Goal: Navigation & Orientation: Find specific page/section

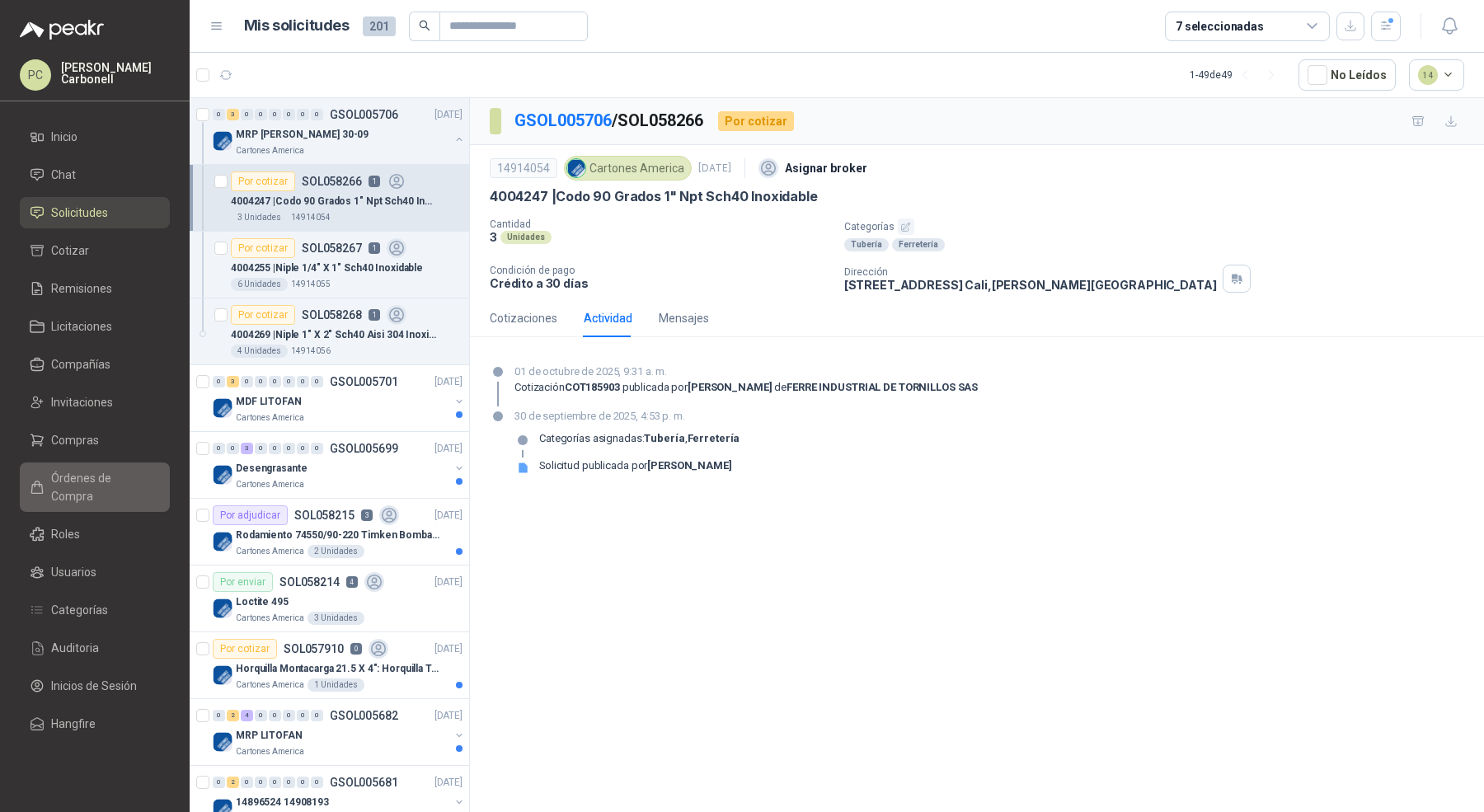
click at [135, 474] on span "Órdenes de Compra" at bounding box center [102, 487] width 103 height 36
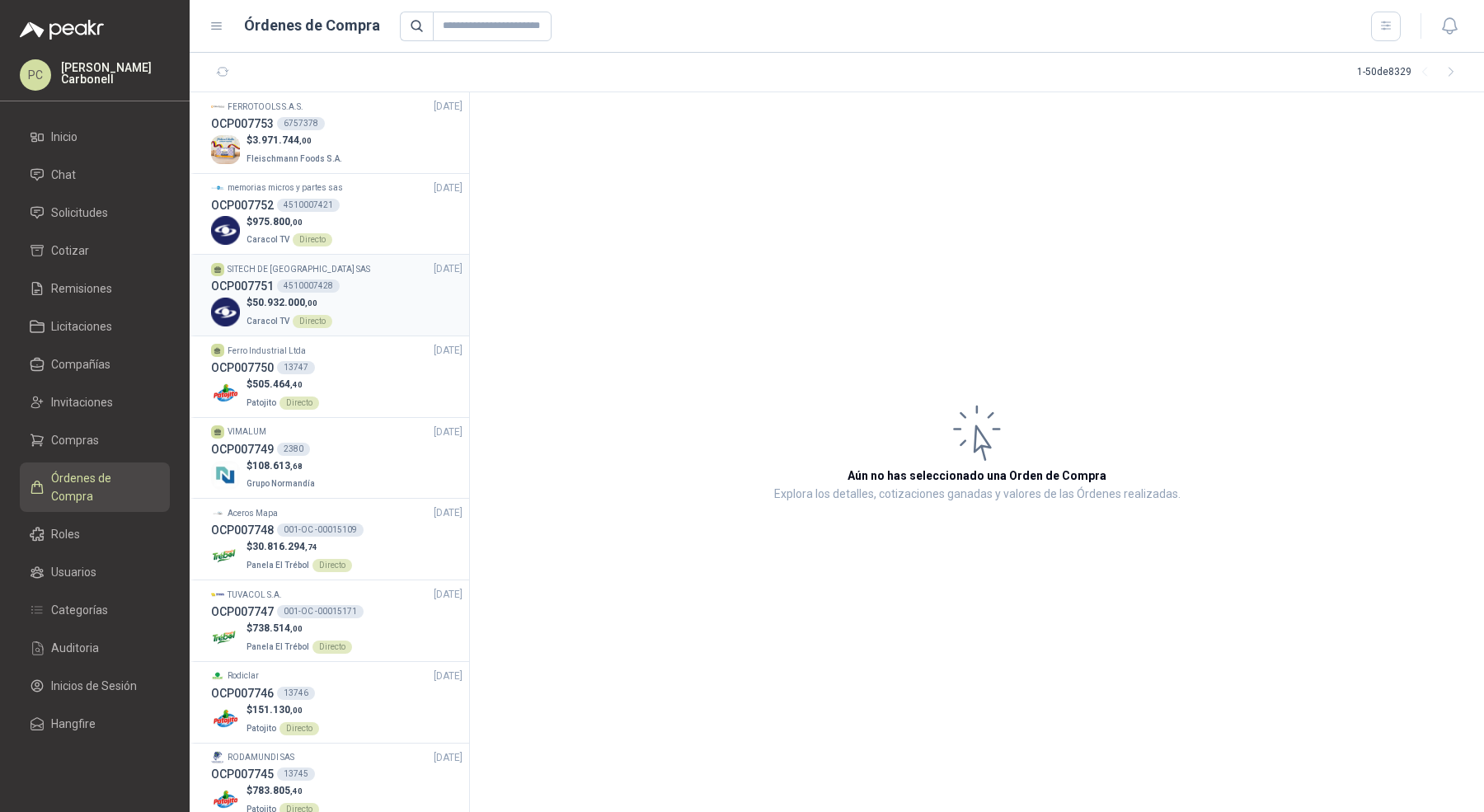
click at [368, 322] on div "$ 50.932.000 ,00 Caracol TV Directo" at bounding box center [337, 311] width 252 height 34
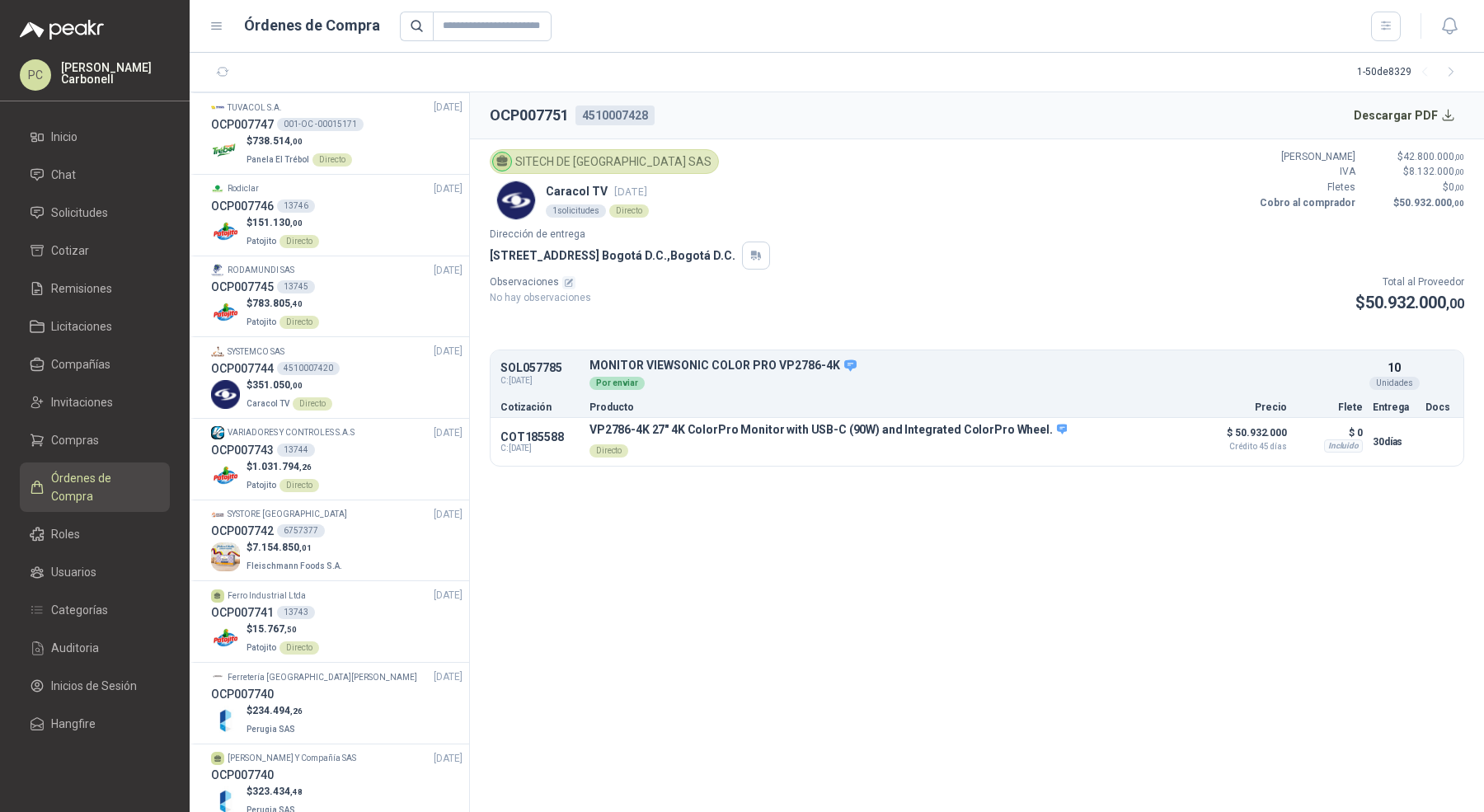
scroll to position [485, 0]
click at [372, 529] on div "OCP007742 6757377" at bounding box center [337, 533] width 252 height 18
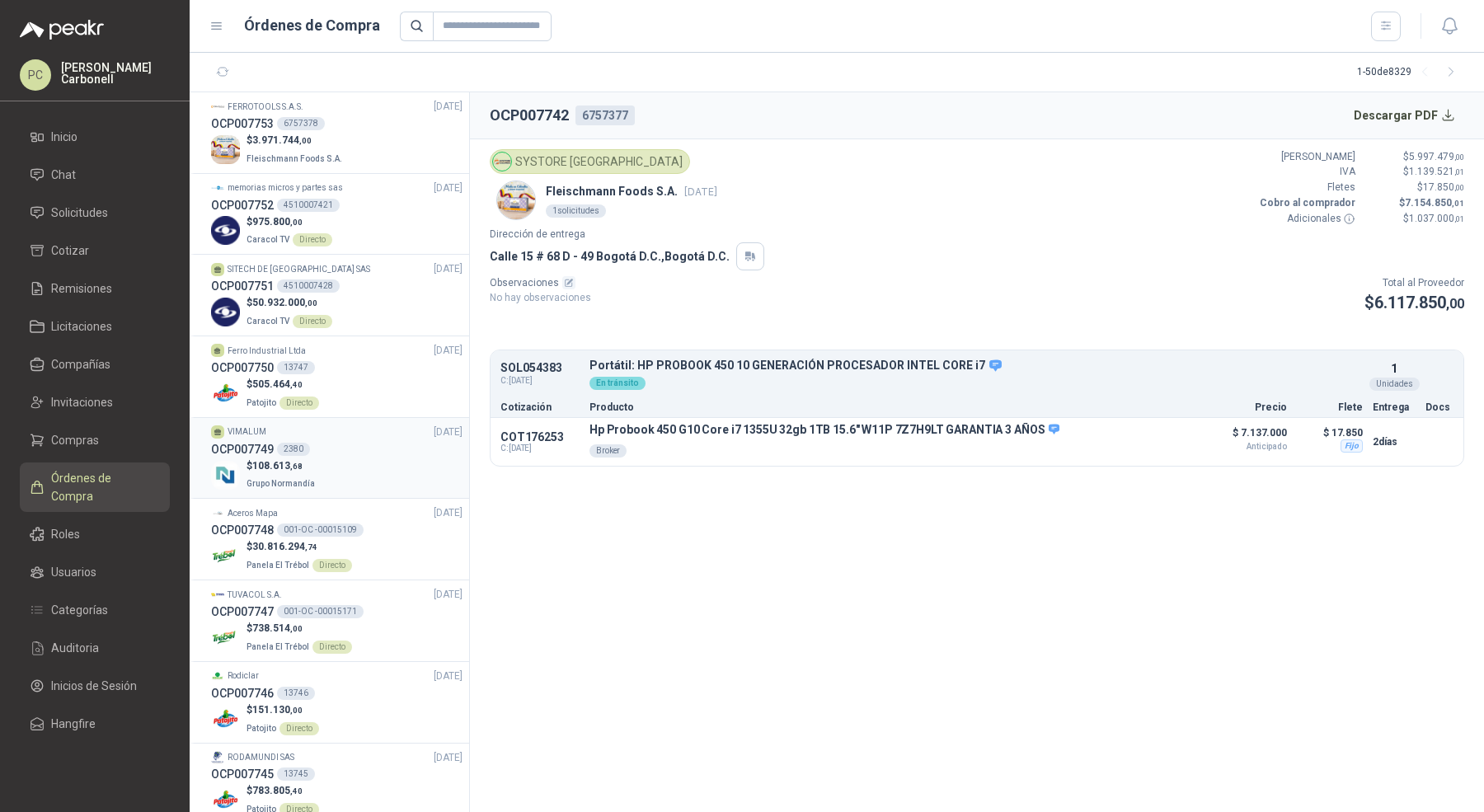
click at [378, 469] on div "$ 108.613 ,68 Grupo Normandía" at bounding box center [337, 475] width 252 height 34
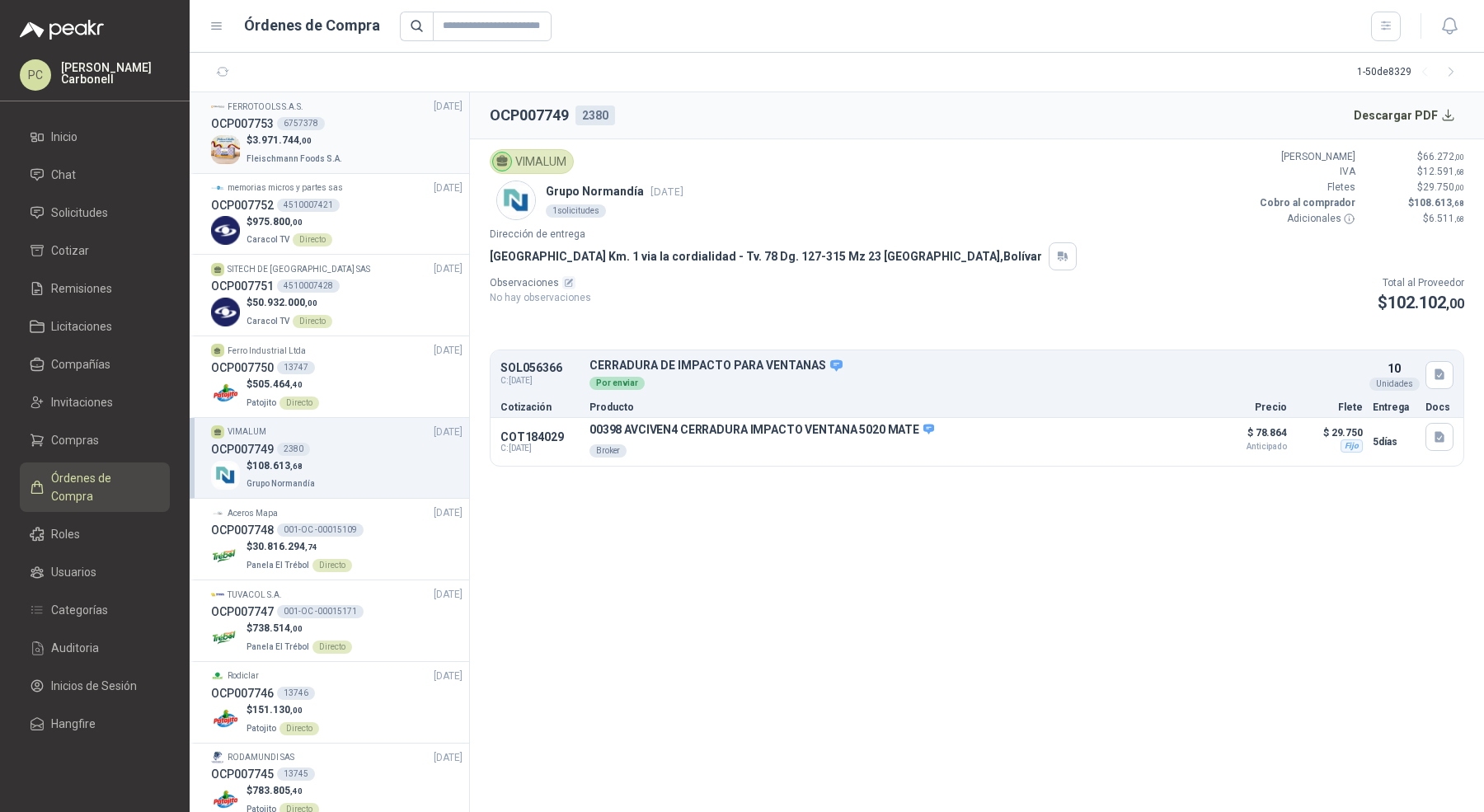
click at [345, 141] on div "$ 3.971.744 ,00 [PERSON_NAME] Foods S.A." at bounding box center [337, 149] width 252 height 34
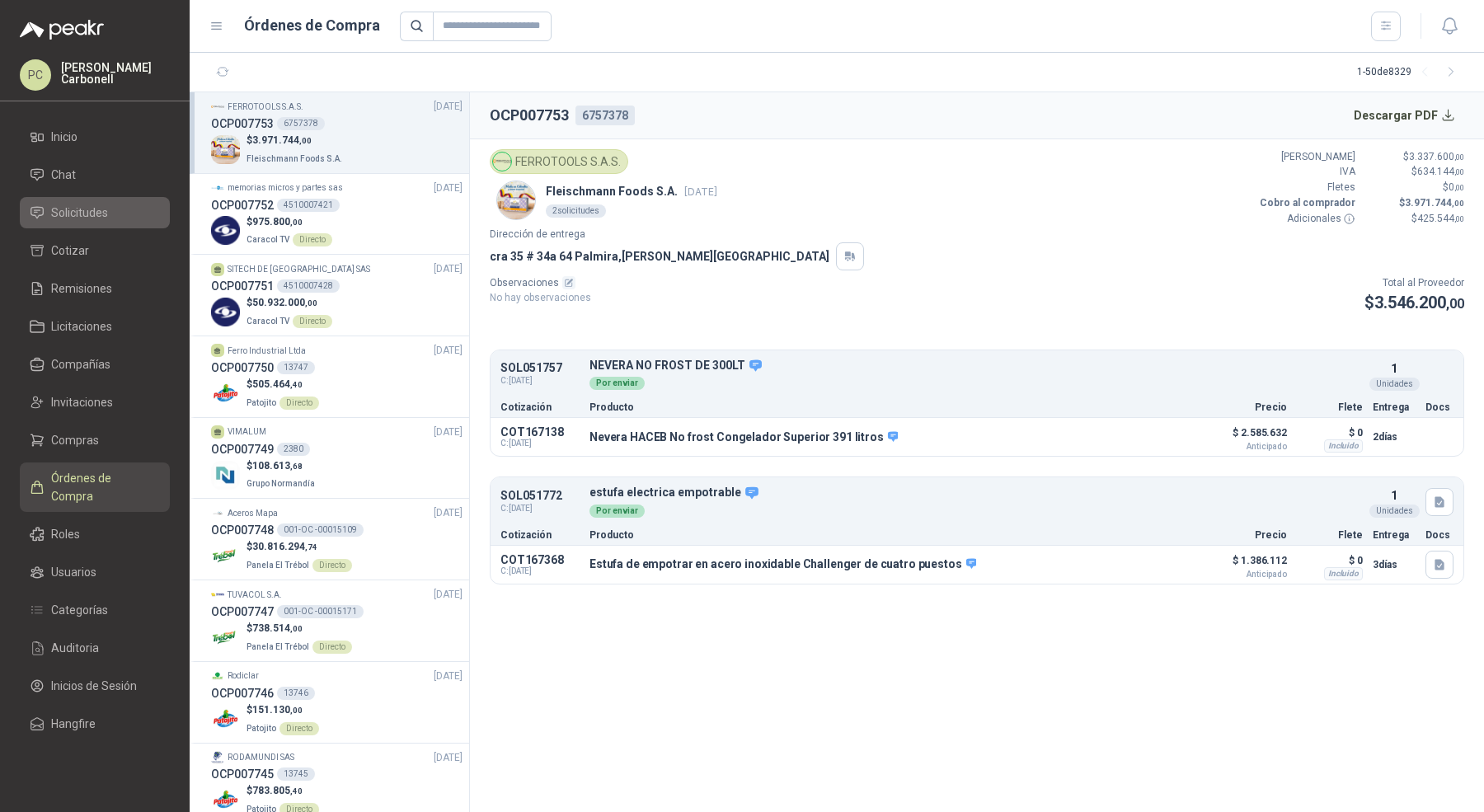
click at [85, 198] on link "Solicitudes" at bounding box center [95, 213] width 150 height 32
